Goal: Task Accomplishment & Management: Complete application form

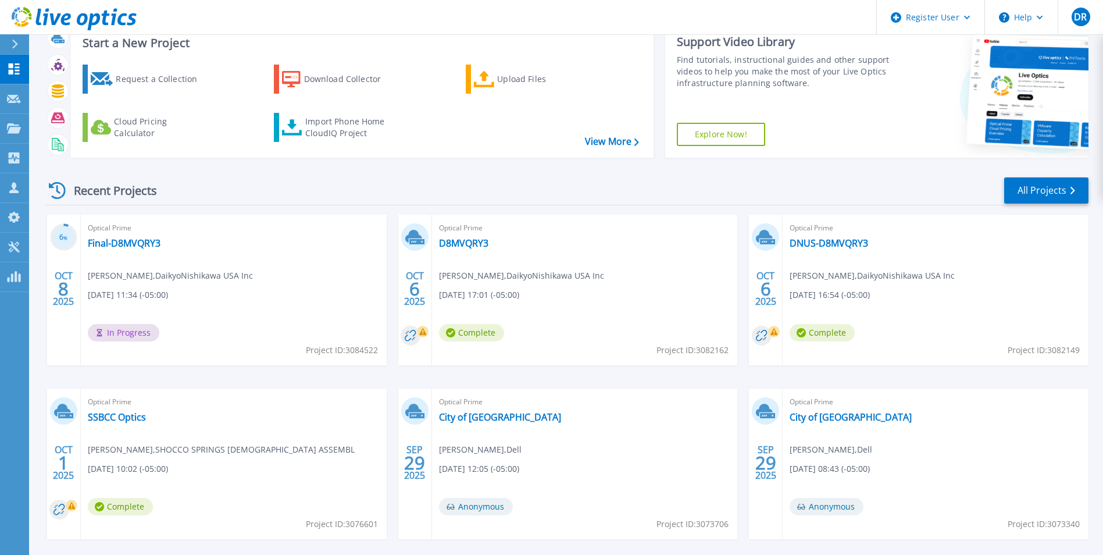
scroll to position [58, 0]
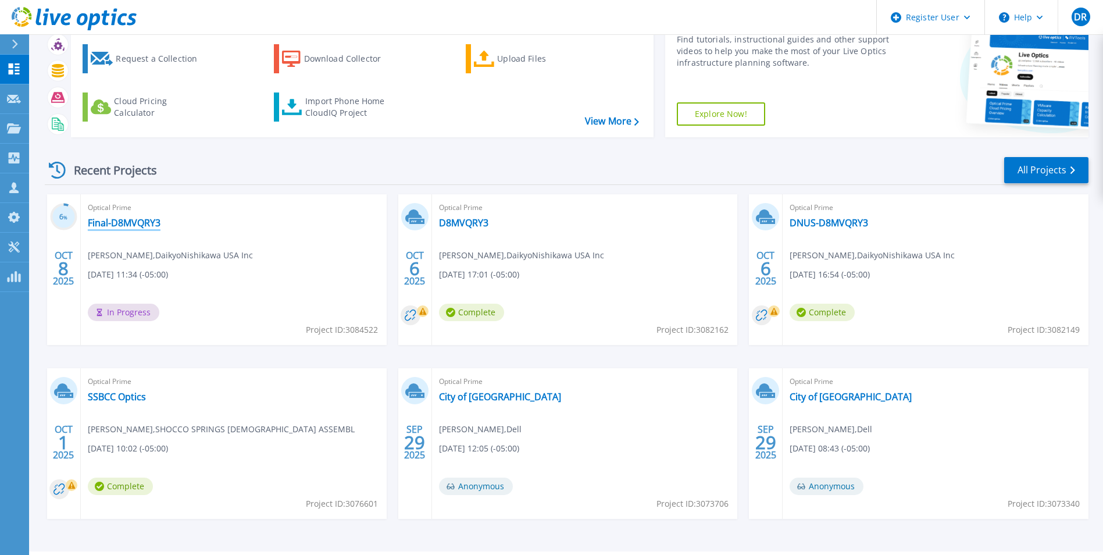
click at [148, 222] on link "Final-D8MVQRY3" at bounding box center [124, 223] width 73 height 12
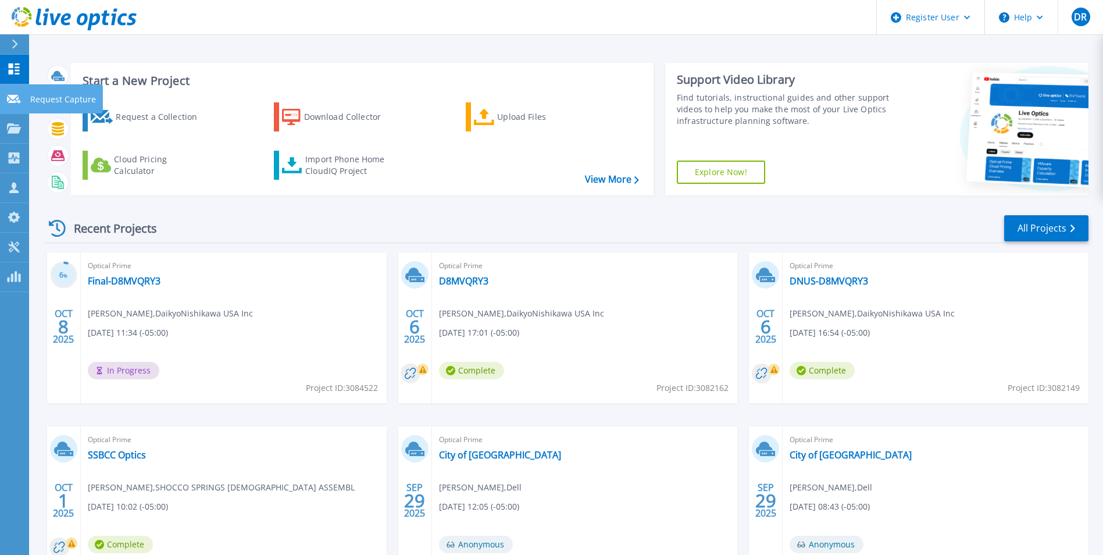
click at [23, 99] on link "Request Capture Request Capture" at bounding box center [14, 99] width 29 height 30
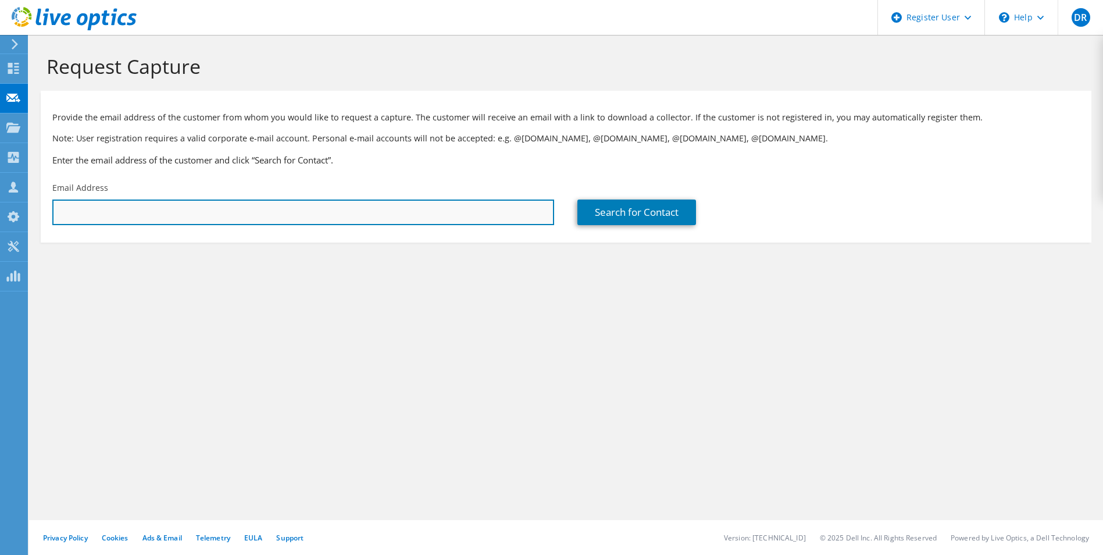
click at [183, 223] on input "text" at bounding box center [303, 213] width 502 height 26
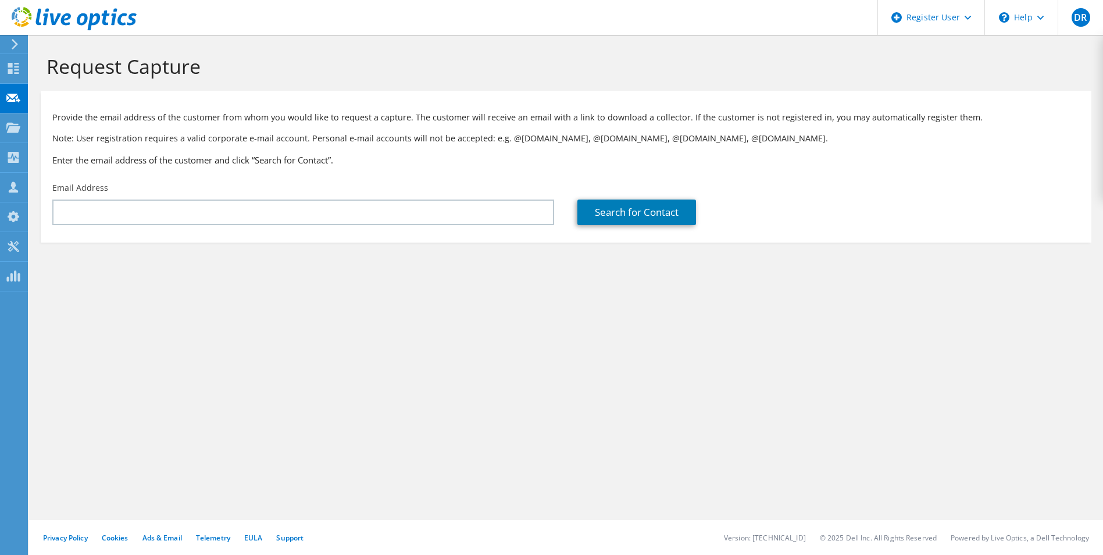
click at [202, 171] on div "Provide the email address of the customer from whom you would like to request a…" at bounding box center [566, 137] width 1051 height 80
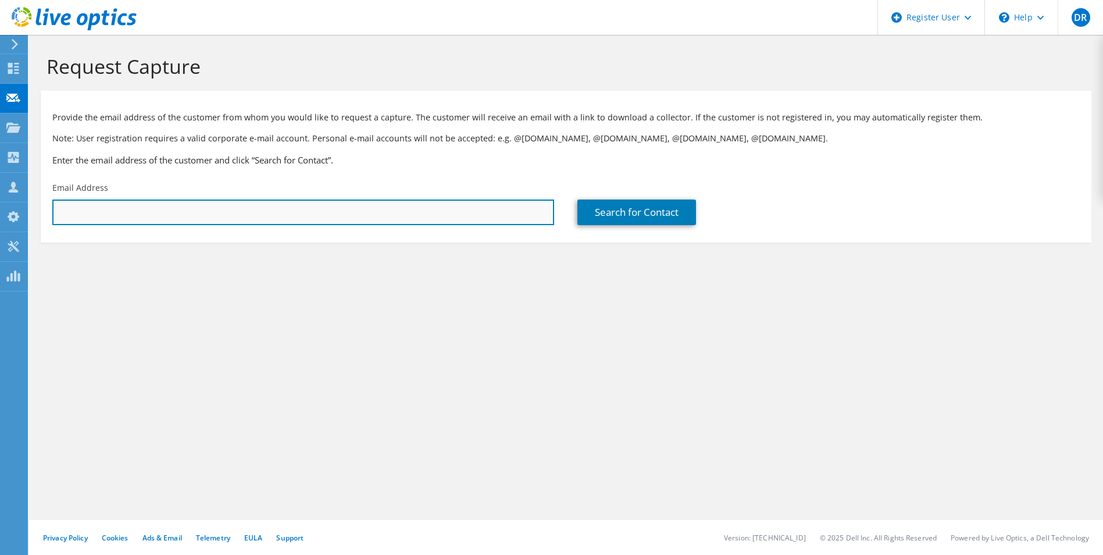
click at [241, 213] on input "text" at bounding box center [303, 213] width 502 height 26
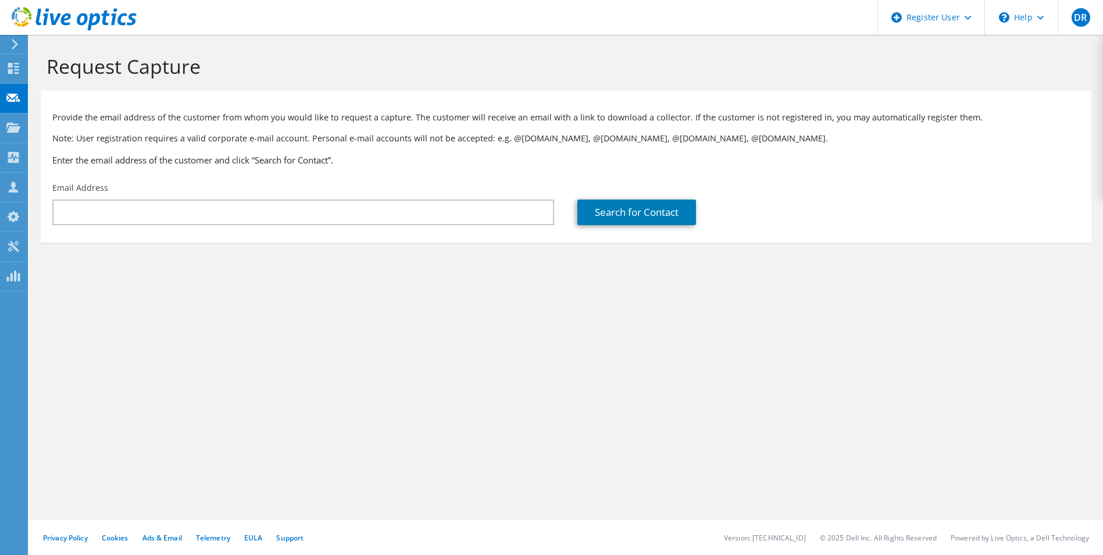
click at [276, 175] on div "Provide the email address of the customer from whom you would like to request a…" at bounding box center [566, 137] width 1051 height 80
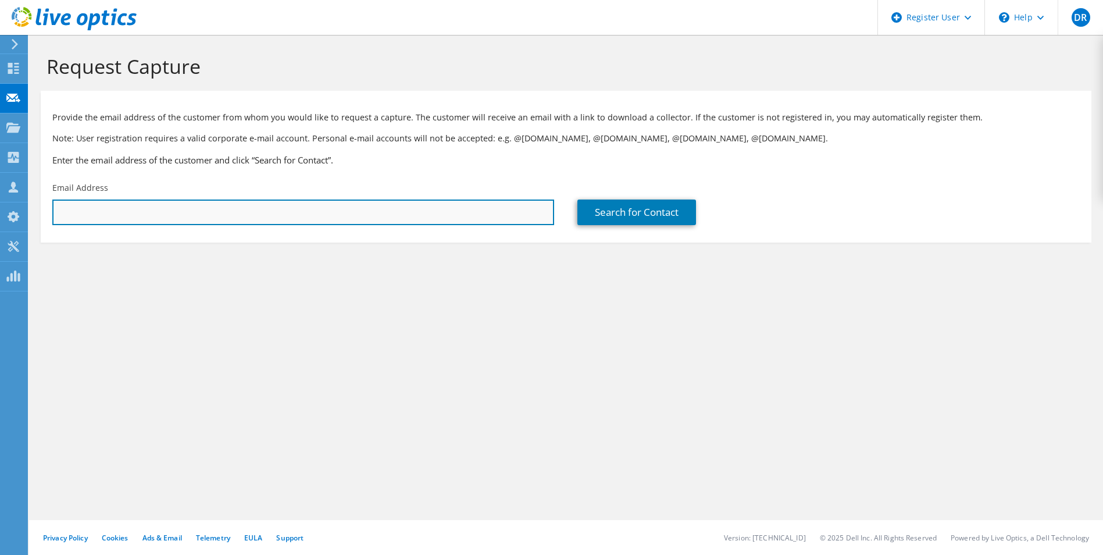
click at [202, 213] on input "text" at bounding box center [303, 213] width 502 height 26
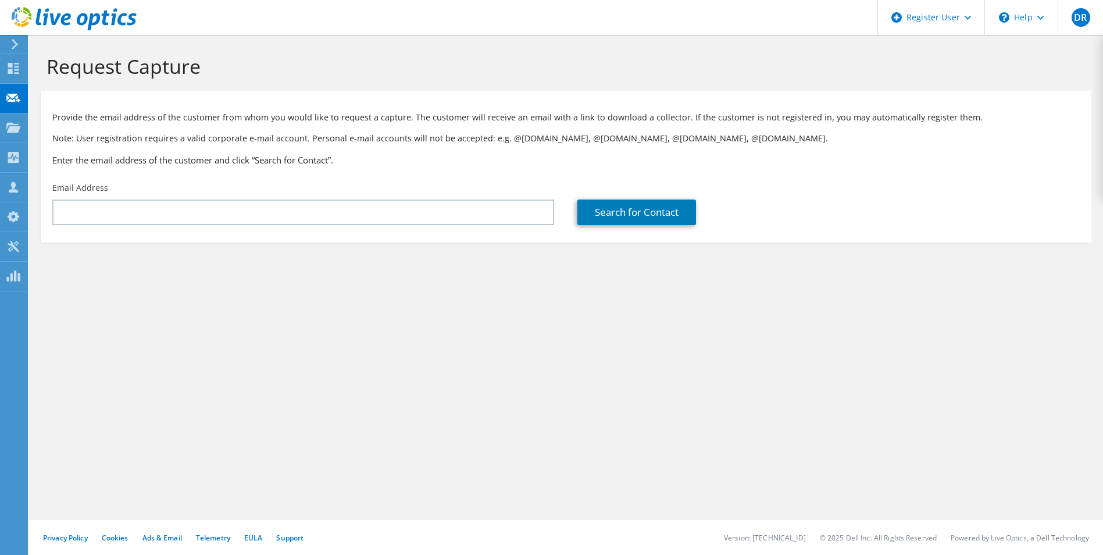
click at [236, 180] on div "Email Address" at bounding box center [303, 203] width 525 height 55
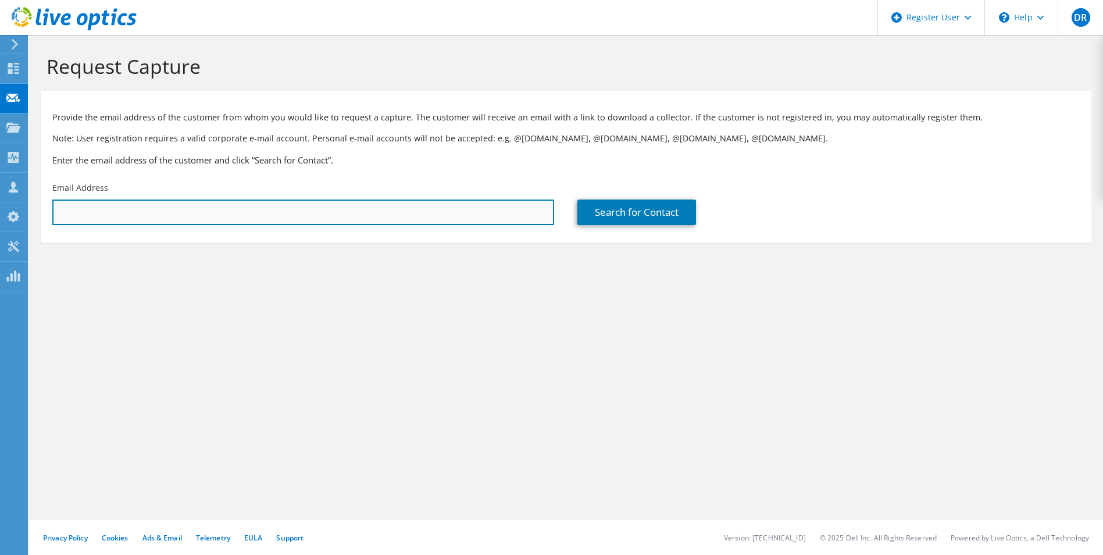
click at [203, 204] on input "text" at bounding box center [303, 213] width 502 height 26
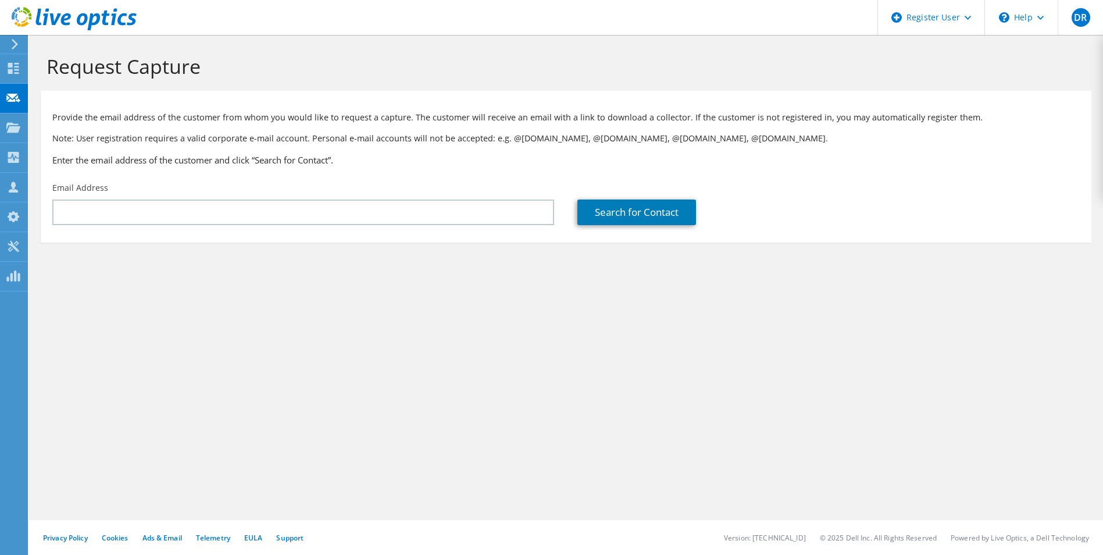
click at [169, 198] on div "Email Address" at bounding box center [303, 203] width 525 height 55
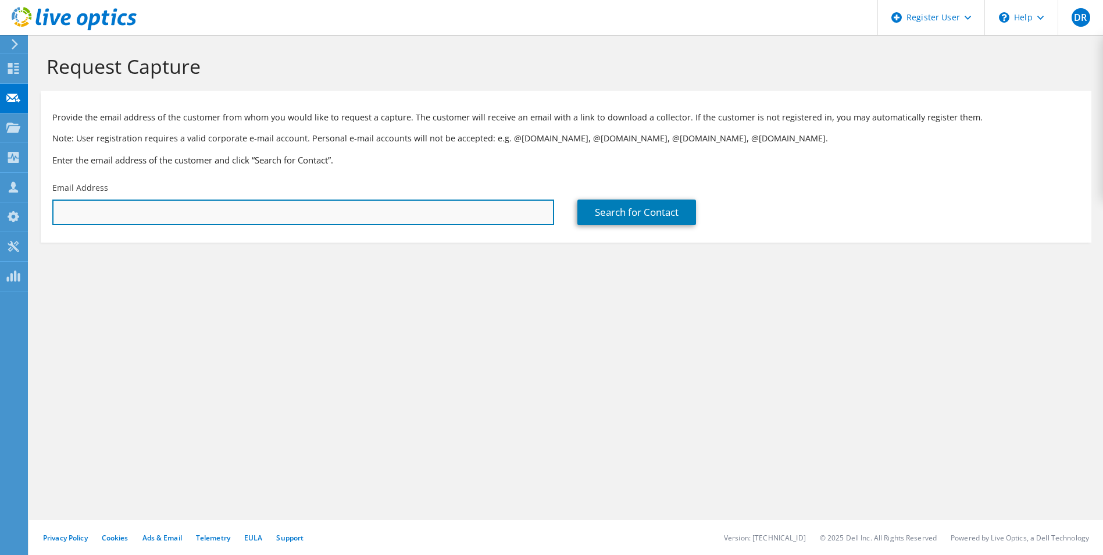
click at [178, 211] on input "text" at bounding box center [303, 213] width 502 height 26
paste input "Nicholas Seale <nseale@halek12.org>"
drag, startPoint x: 123, startPoint y: 211, endPoint x: 75, endPoint y: 212, distance: 48.3
click at [77, 212] on input "Nicholas Seale <nseale@halek12.org" at bounding box center [303, 213] width 502 height 26
type input "nseale@halek12.org"
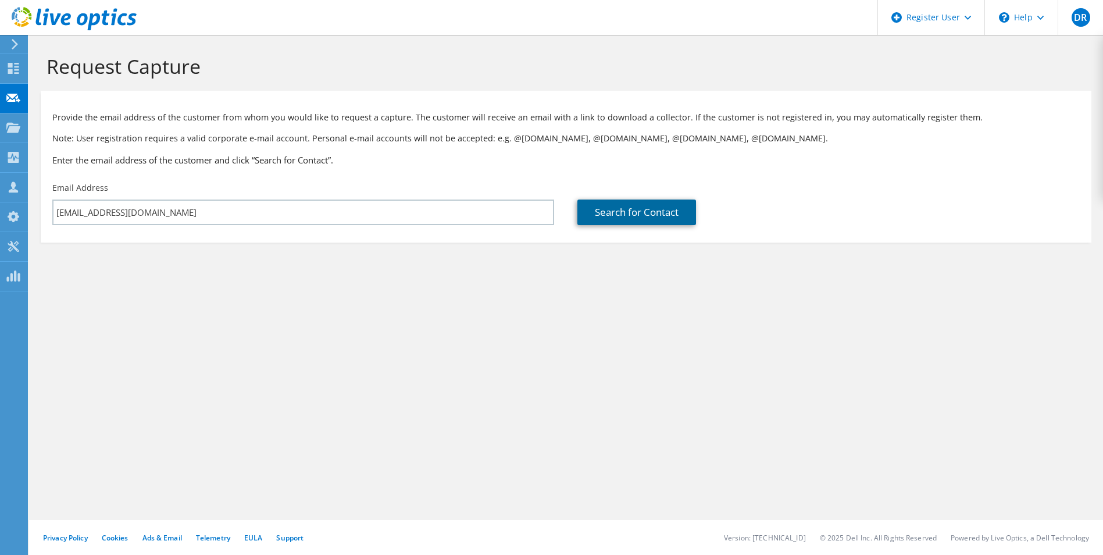
click at [640, 208] on link "Search for Contact" at bounding box center [637, 213] width 119 height 26
type input "HALE CO SCHOOL DISTRICT"
type input "Nick"
type input "Seale"
type input "[GEOGRAPHIC_DATA]"
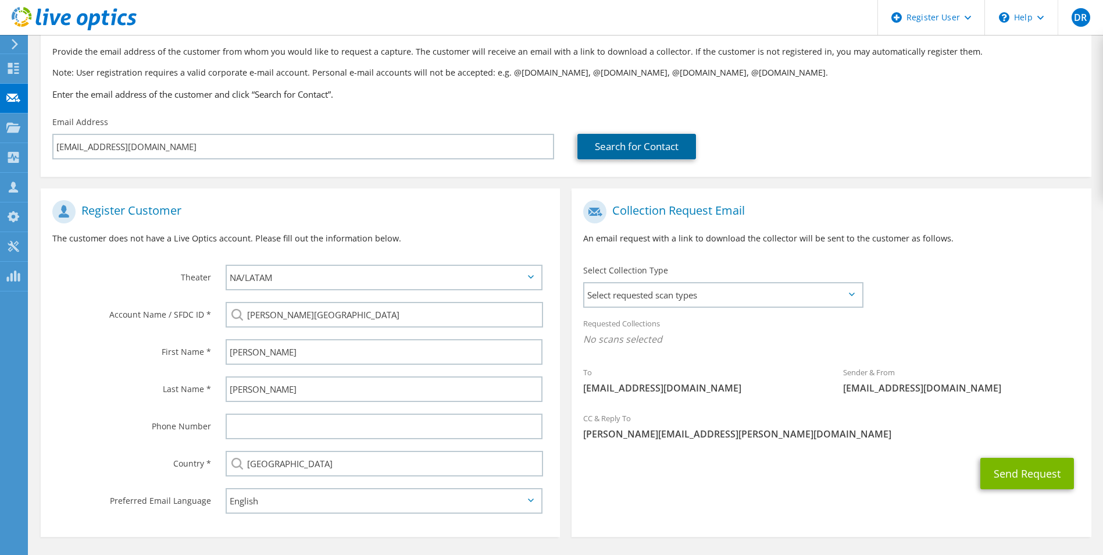
scroll to position [48, 0]
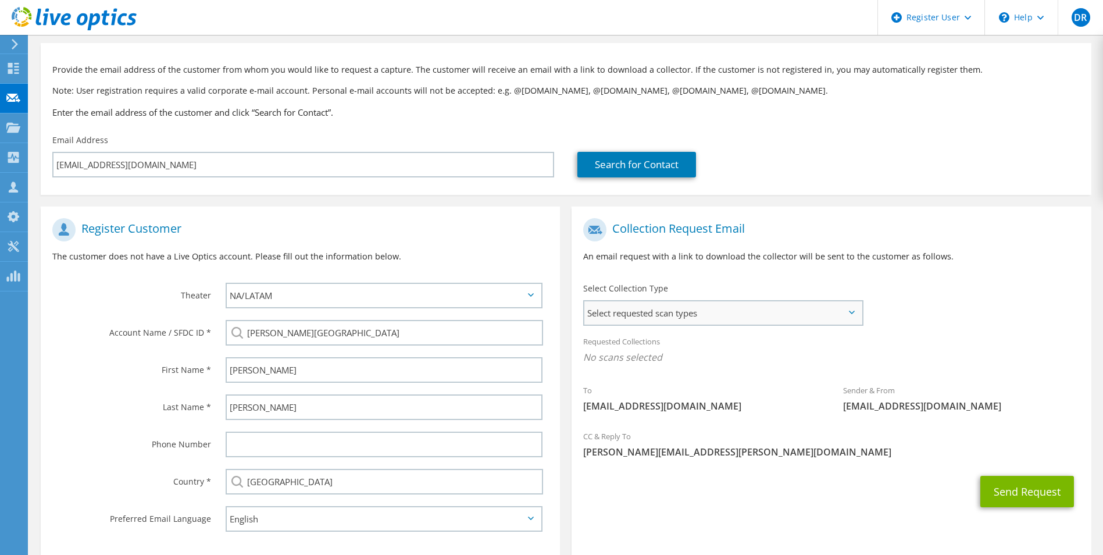
click at [603, 315] on span "Select requested scan types" at bounding box center [723, 312] width 277 height 23
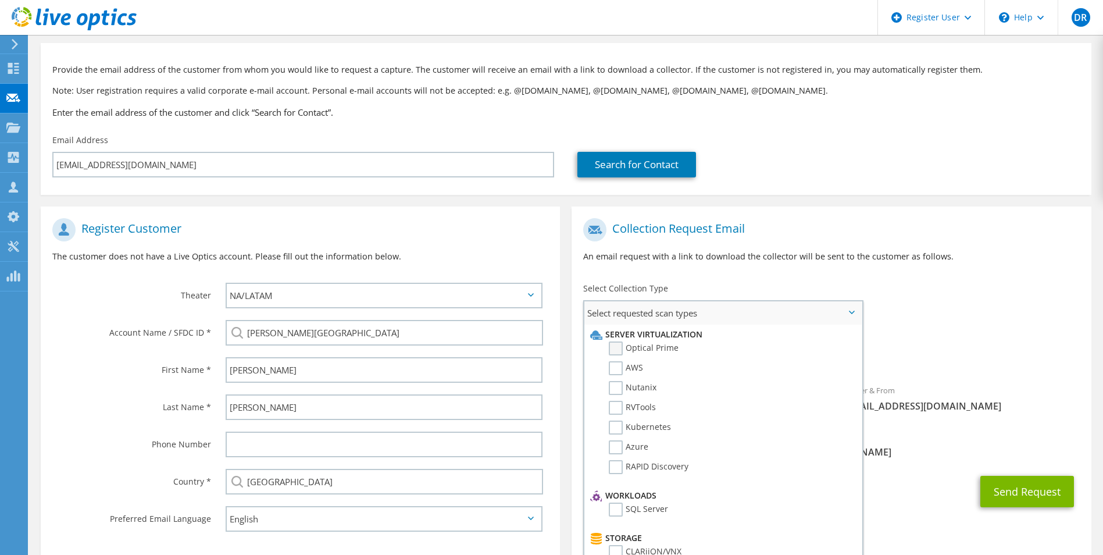
click at [617, 350] on label "Optical Prime" at bounding box center [644, 348] width 70 height 14
click at [0, 0] on input "Optical Prime" at bounding box center [0, 0] width 0 height 0
click at [926, 299] on div "To nseale@halek12.org Sender & From liveoptics@liveoptics.com" at bounding box center [831, 319] width 519 height 215
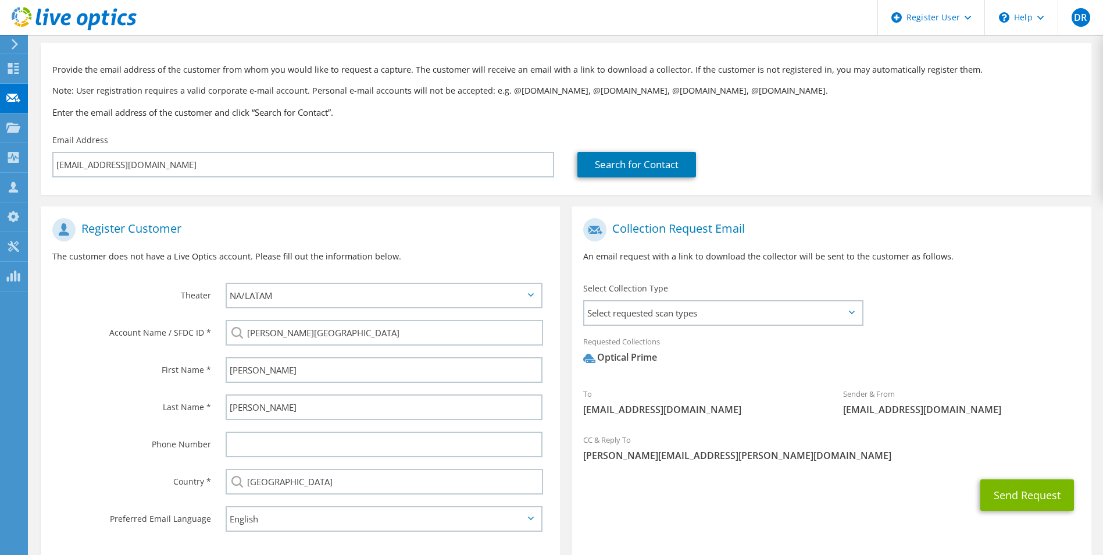
scroll to position [106, 0]
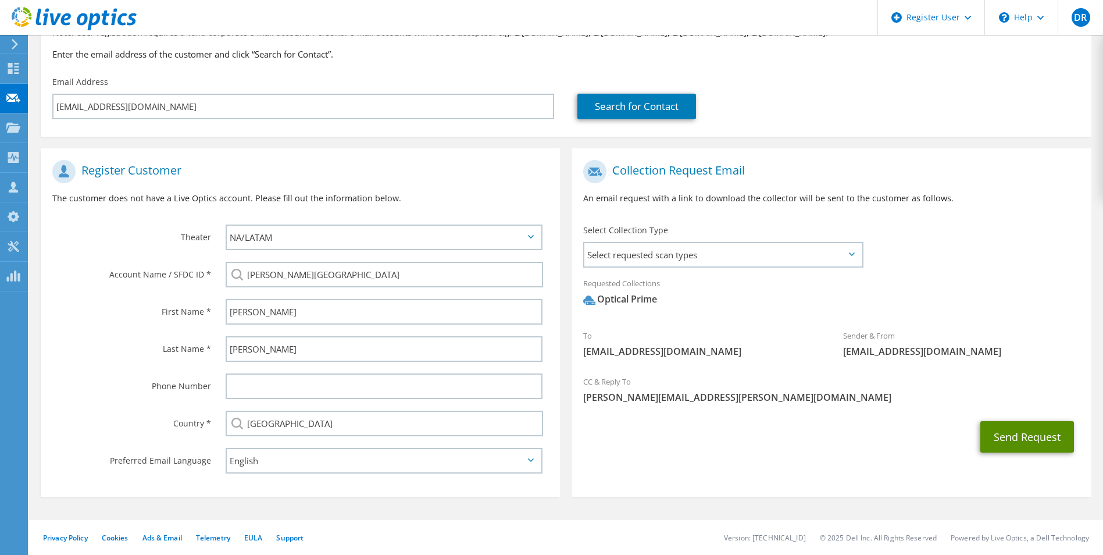
click at [1012, 441] on button "Send Request" at bounding box center [1028, 436] width 94 height 31
